Goal: Task Accomplishment & Management: Use online tool/utility

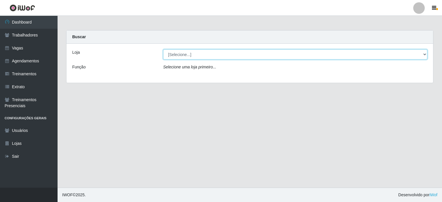
click at [214, 54] on select "[Selecione...] [PERSON_NAME]" at bounding box center [295, 54] width 264 height 10
select select "430"
click at [163, 49] on select "[Selecione...] [PERSON_NAME]" at bounding box center [295, 54] width 264 height 10
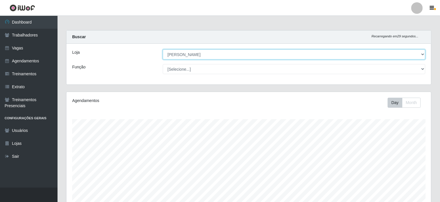
scroll to position [119, 365]
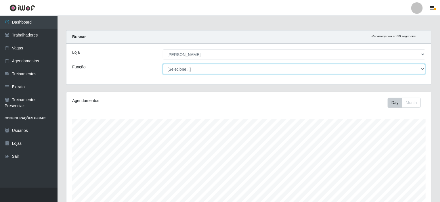
click at [201, 69] on select "[Selecione...] Auxiliar de Estacionamento Auxiliar de Estacionamento + Auxiliar…" at bounding box center [294, 69] width 263 height 10
select select "1"
click at [163, 64] on select "[Selecione...] Auxiliar de Estacionamento Auxiliar de Estacionamento + Auxiliar…" at bounding box center [294, 69] width 263 height 10
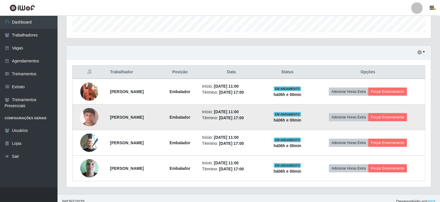
scroll to position [178, 0]
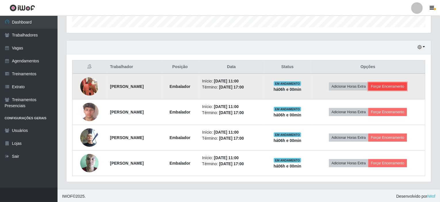
click at [402, 87] on button "Forçar Encerramento" at bounding box center [388, 87] width 39 height 8
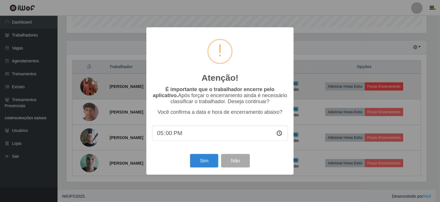
scroll to position [119, 363]
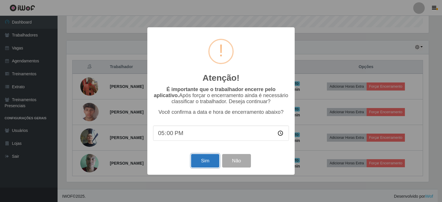
click at [205, 162] on button "Sim" at bounding box center [205, 161] width 28 height 14
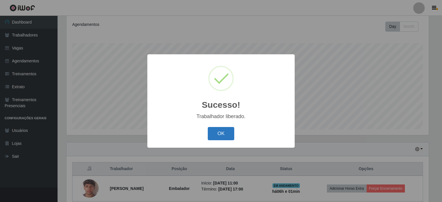
click at [224, 136] on button "OK" at bounding box center [221, 134] width 27 height 14
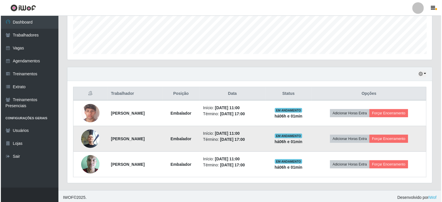
scroll to position [153, 0]
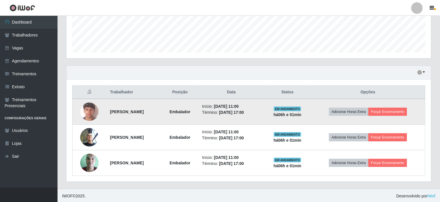
click at [394, 107] on td "Adicionar Horas Extra Forçar Encerramento" at bounding box center [368, 112] width 115 height 26
click at [394, 108] on button "Forçar Encerramento" at bounding box center [388, 112] width 39 height 8
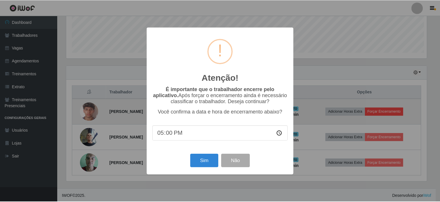
scroll to position [119, 363]
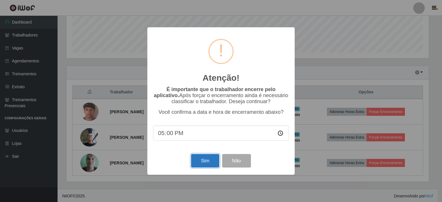
click at [205, 161] on button "Sim" at bounding box center [205, 161] width 28 height 14
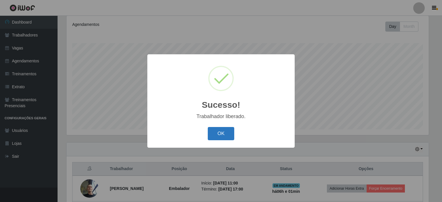
click at [216, 134] on button "OK" at bounding box center [221, 134] width 27 height 14
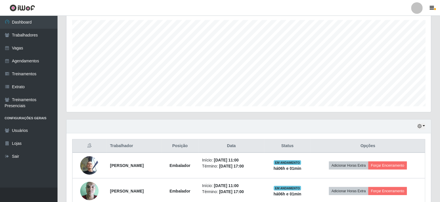
scroll to position [127, 0]
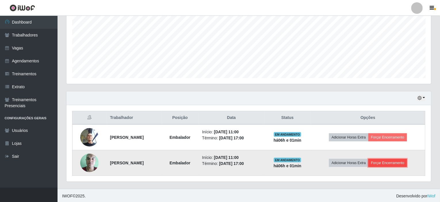
click at [390, 161] on button "Forçar Encerramento" at bounding box center [388, 163] width 39 height 8
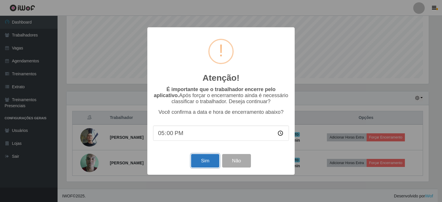
click at [209, 161] on button "Sim" at bounding box center [205, 161] width 28 height 14
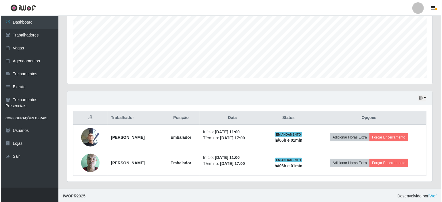
scroll to position [0, 0]
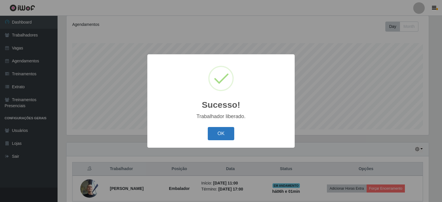
click at [224, 139] on button "OK" at bounding box center [221, 134] width 27 height 14
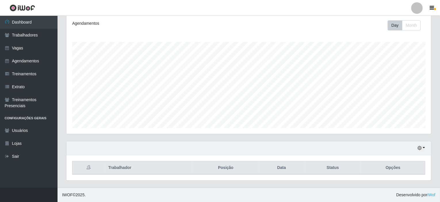
scroll to position [76, 0]
